Goal: Information Seeking & Learning: Learn about a topic

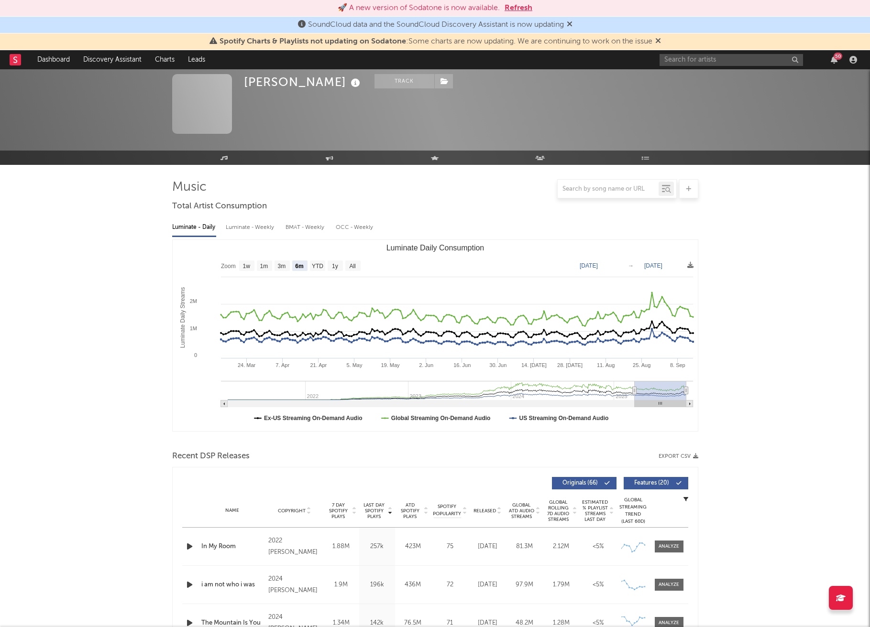
select select "6m"
click at [723, 61] on input "text" at bounding box center [730, 60] width 143 height 12
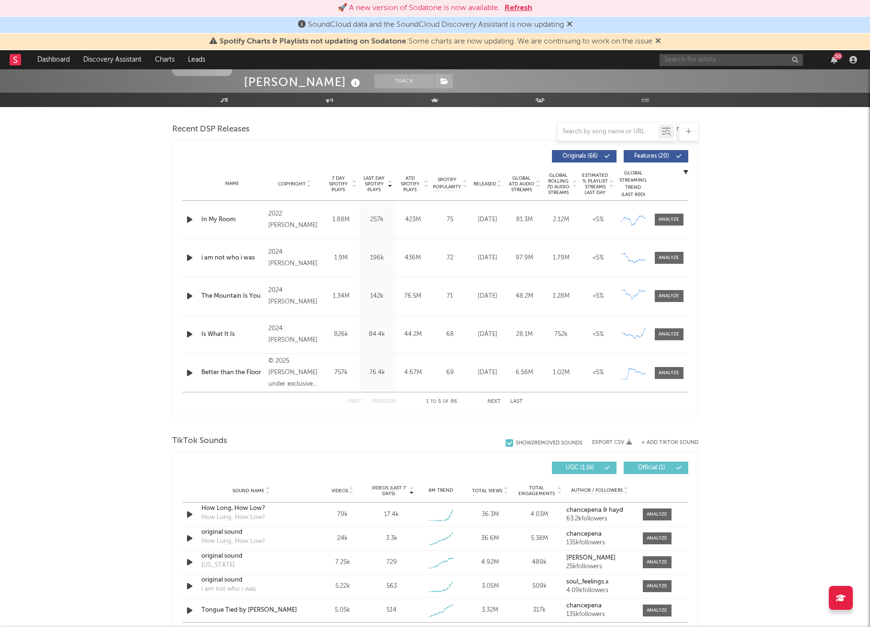
click at [517, 9] on button "Refresh" at bounding box center [518, 7] width 28 height 11
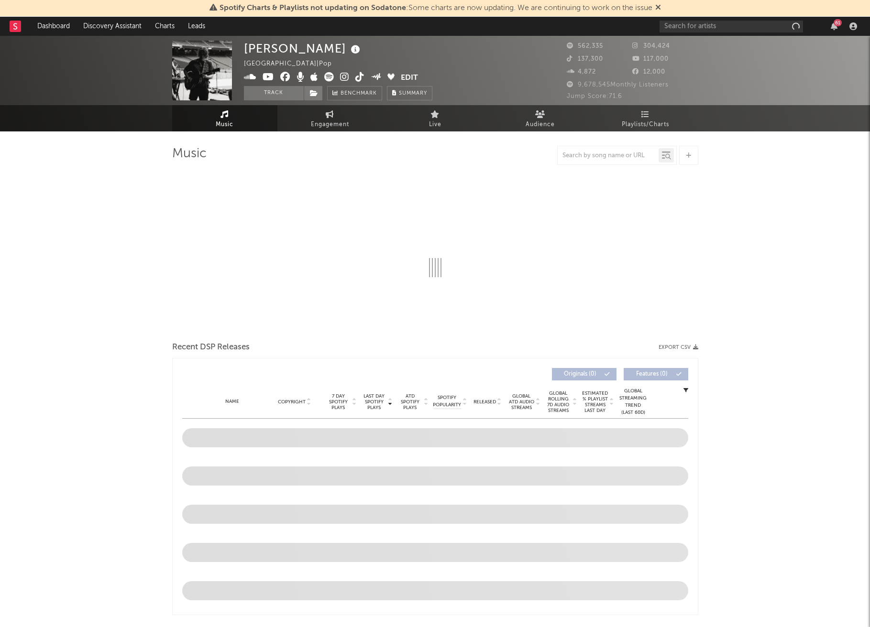
select select "6m"
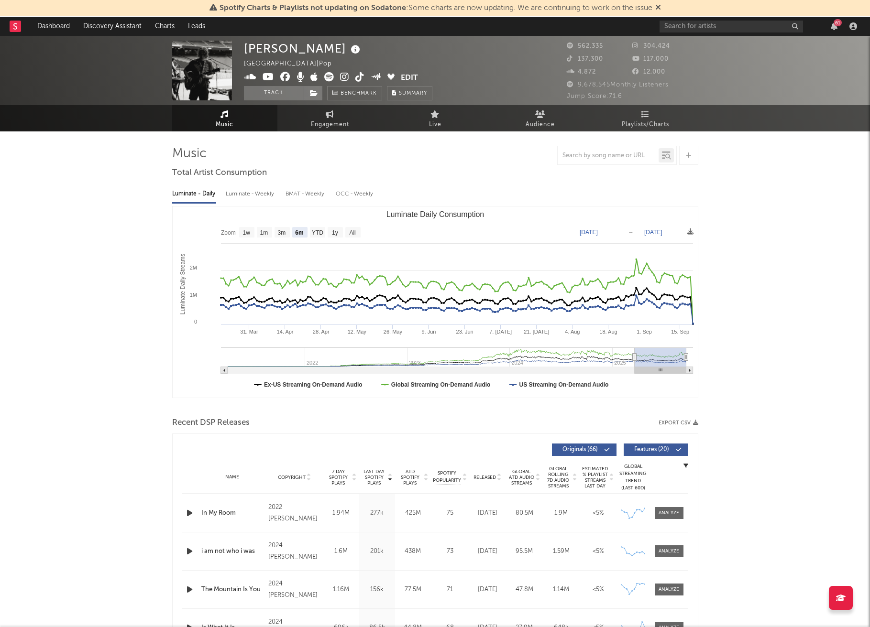
click at [257, 195] on div "Luminate - Weekly" at bounding box center [251, 194] width 50 height 16
select select "6m"
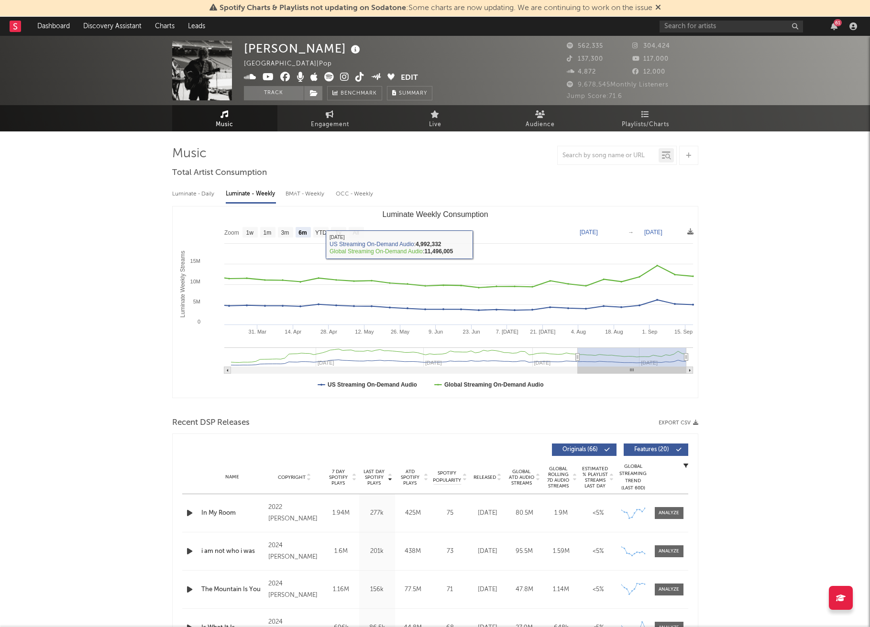
click at [207, 195] on div "Luminate - Daily" at bounding box center [194, 194] width 44 height 16
select select "6m"
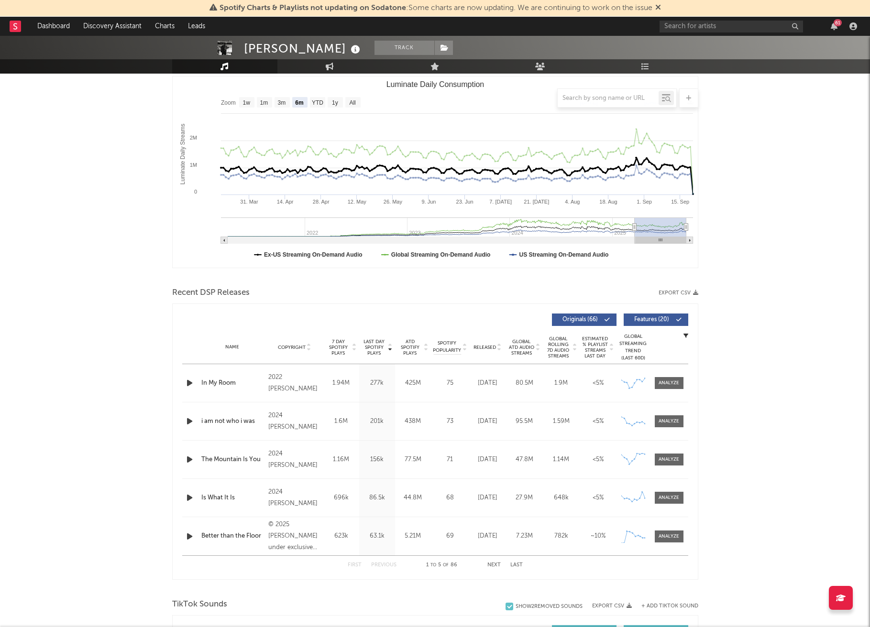
scroll to position [142, 0]
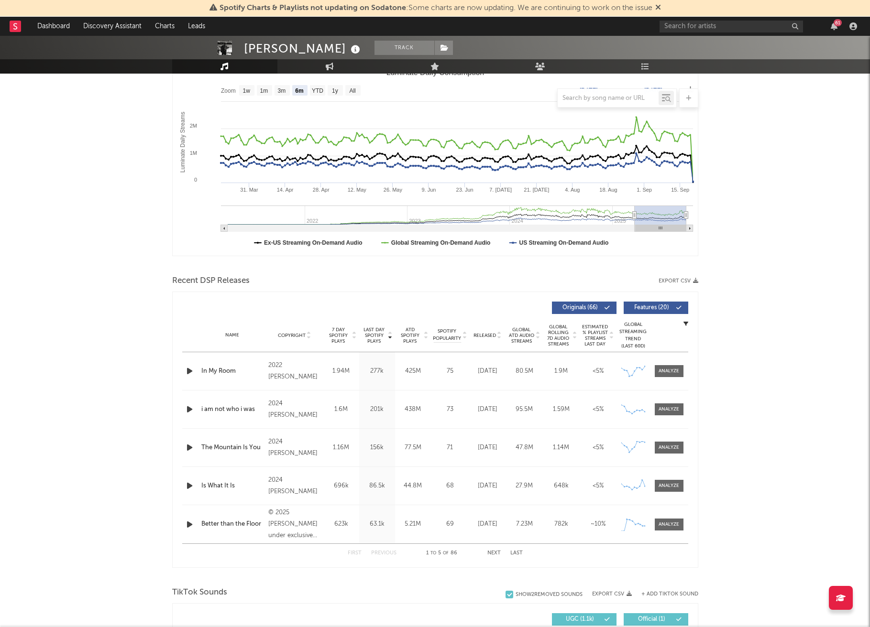
click at [342, 336] on span "7 Day Spotify Plays" at bounding box center [338, 335] width 25 height 17
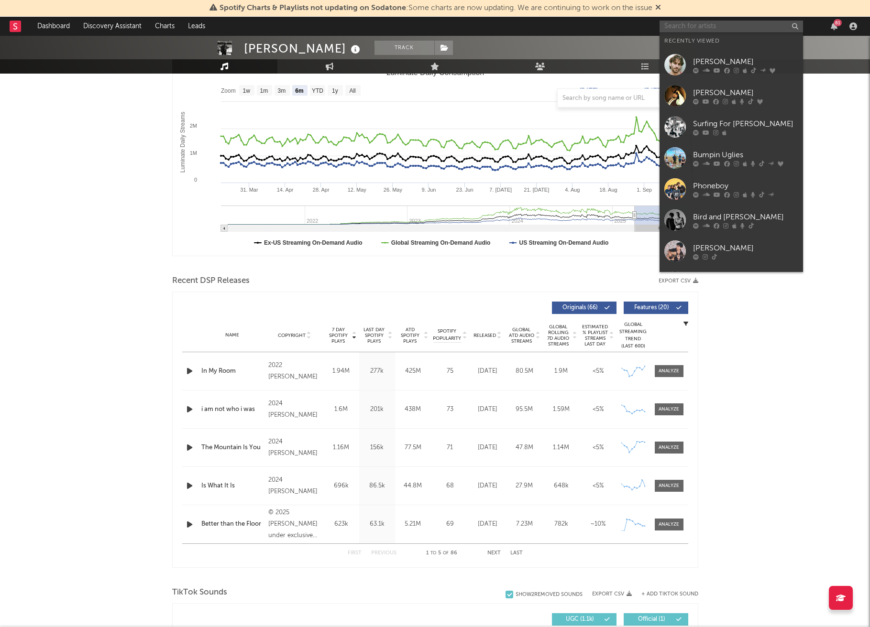
click at [723, 28] on input "text" at bounding box center [730, 27] width 143 height 12
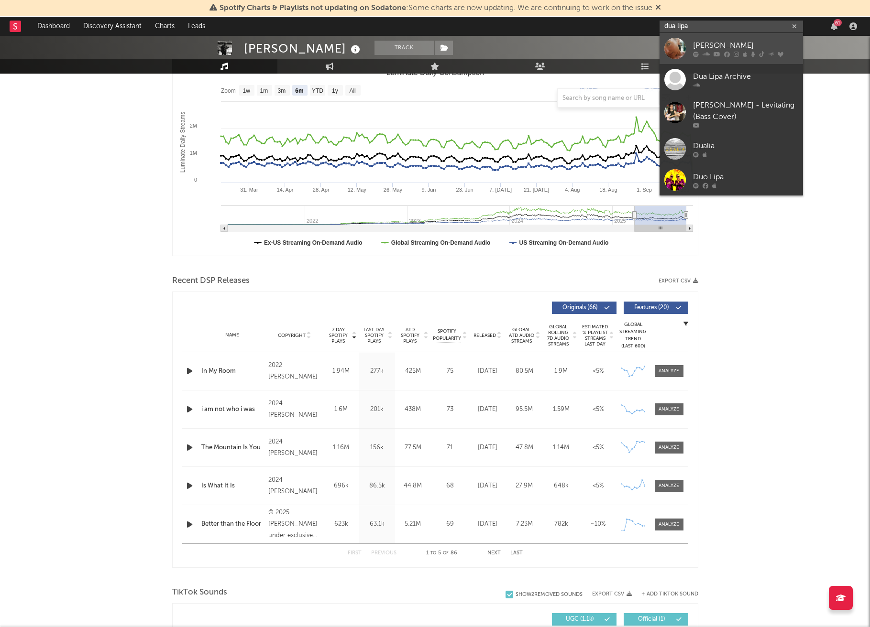
type input "dua lipa"
click at [728, 49] on div "[PERSON_NAME]" at bounding box center [745, 45] width 105 height 11
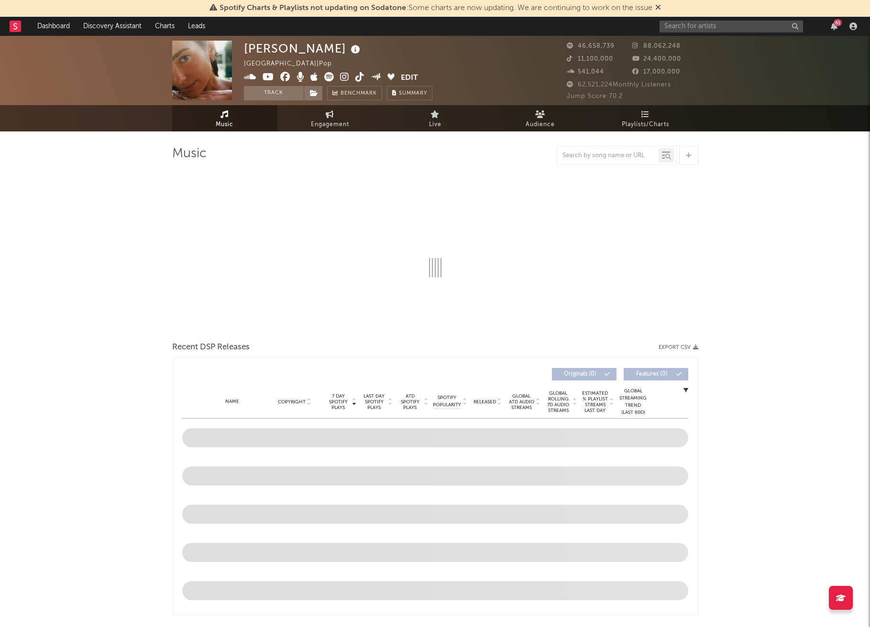
select select "6m"
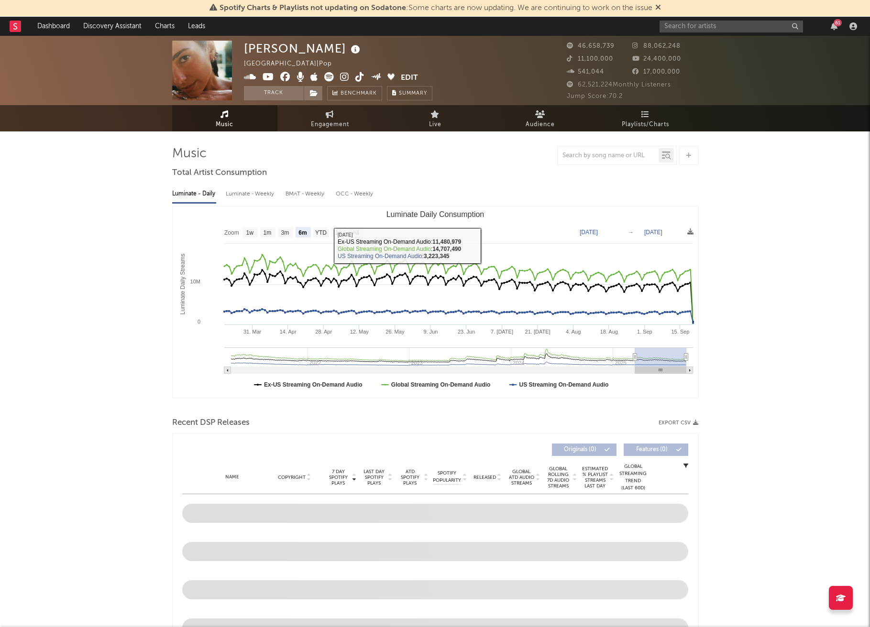
click at [263, 200] on div "Luminate - Weekly" at bounding box center [251, 194] width 50 height 16
select select "6m"
